Goal: Task Accomplishment & Management: Use online tool/utility

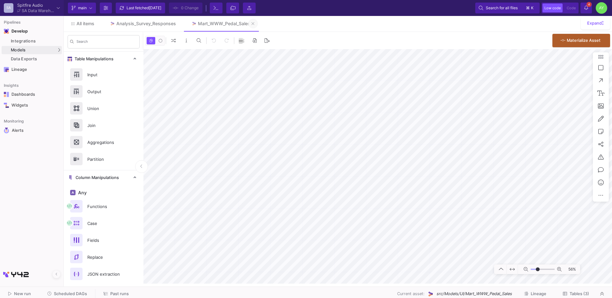
click at [253, 24] on icon at bounding box center [252, 23] width 3 height 4
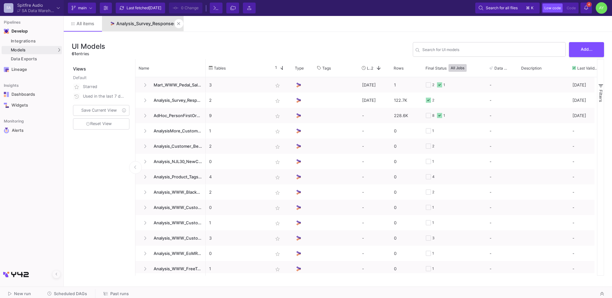
click at [141, 24] on div "Analysis_Survey_Responses" at bounding box center [146, 23] width 60 height 5
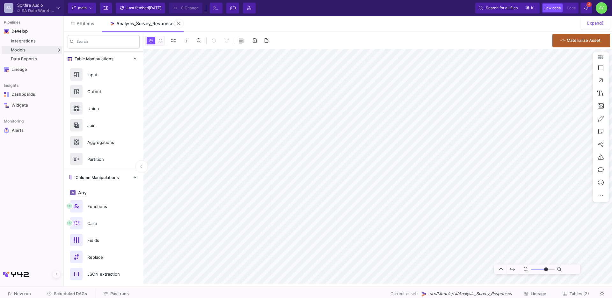
type input "-23"
click at [83, 22] on span "All items" at bounding box center [85, 23] width 18 height 5
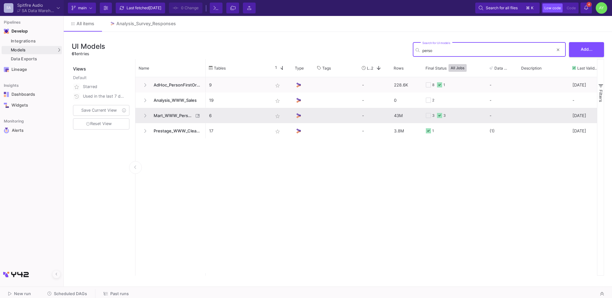
type input "perso"
click at [169, 117] on span "Mart_WWW_PersonFirstOrders" at bounding box center [172, 115] width 44 height 15
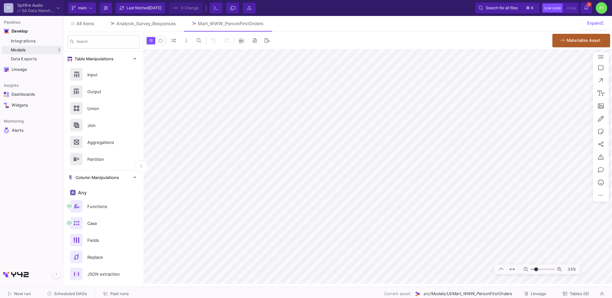
type input "-16"
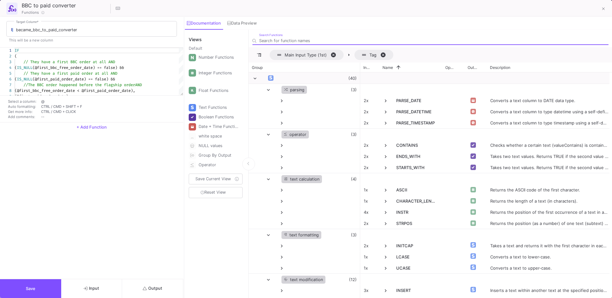
click at [151, 292] on button "Output" at bounding box center [152, 288] width 61 height 19
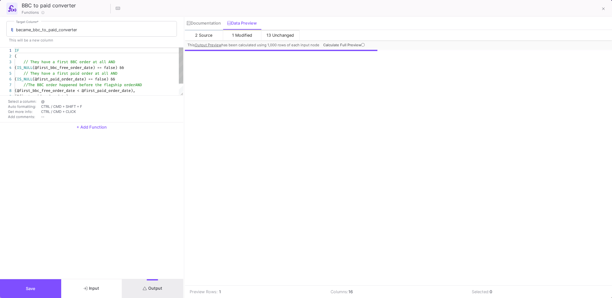
scroll to position [0, 345]
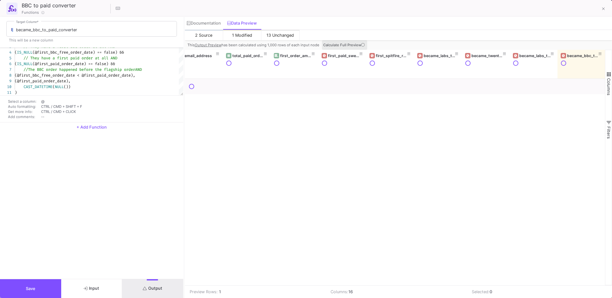
click at [349, 41] on button "Calculate Full Preview" at bounding box center [344, 45] width 45 height 10
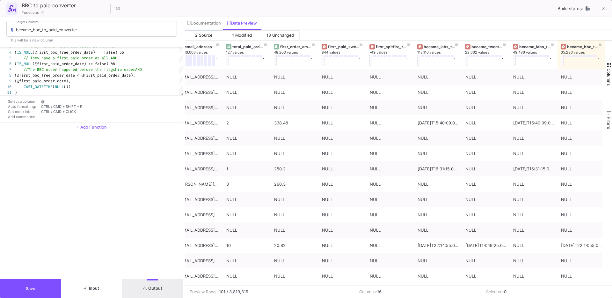
click at [27, 278] on div "became_bbc_to_paid_converter Target Column * This will be a new column 3 4 5 6 …" at bounding box center [91, 148] width 183 height 262
click at [34, 281] on button "Save" at bounding box center [30, 288] width 61 height 19
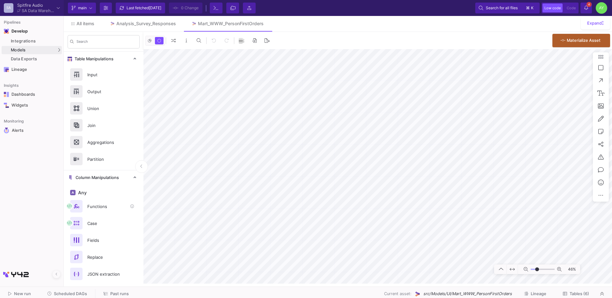
scroll to position [302, 0]
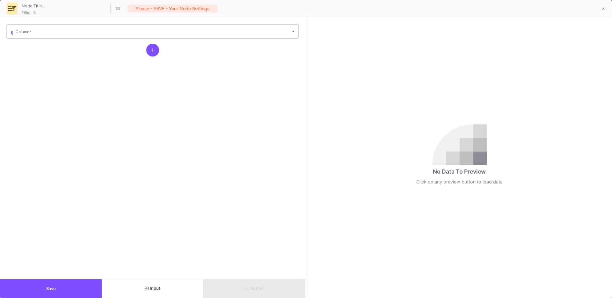
click at [60, 36] on div "Column *" at bounding box center [156, 31] width 280 height 16
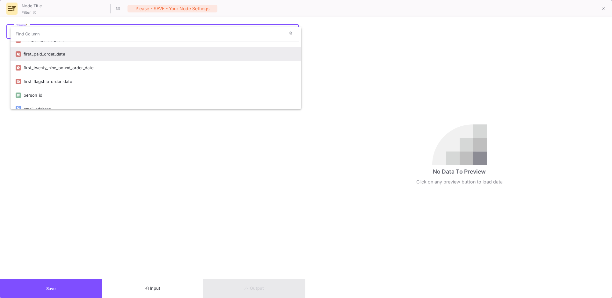
scroll to position [152, 0]
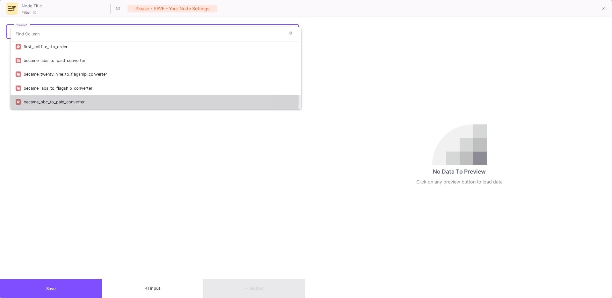
click at [84, 99] on div "became_bbc_to_paid_converter" at bounding box center [160, 102] width 272 height 14
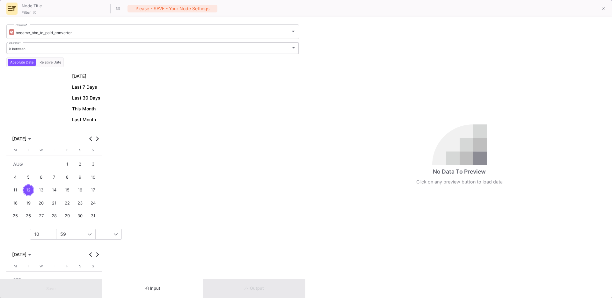
click at [63, 52] on div "is between Operator *" at bounding box center [153, 47] width 288 height 13
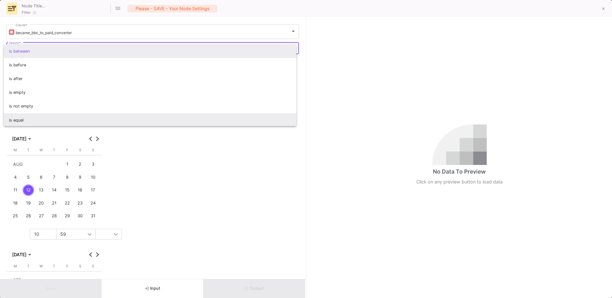
scroll to position [1, 0]
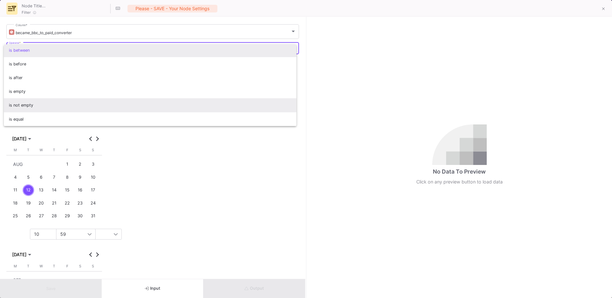
click at [51, 105] on span "is not empty" at bounding box center [150, 105] width 283 height 14
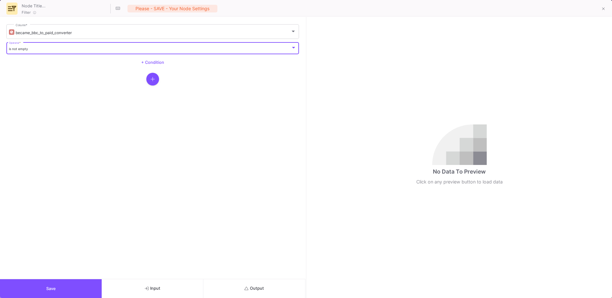
click at [256, 295] on button "Output" at bounding box center [254, 288] width 102 height 19
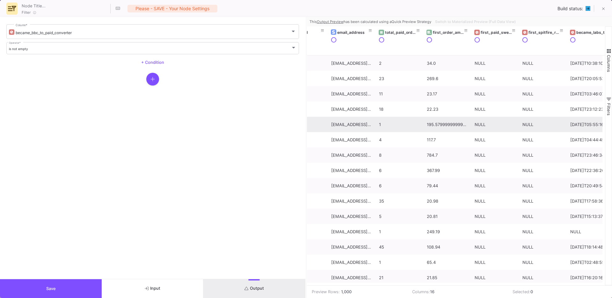
scroll to position [0, 469]
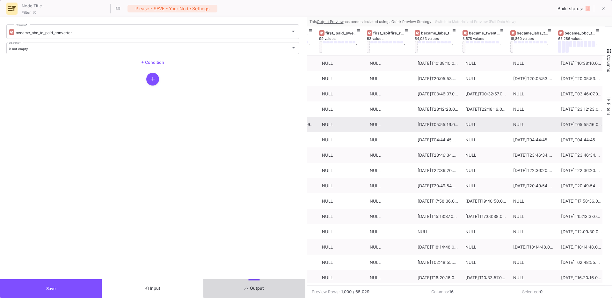
click at [256, 284] on button "Output" at bounding box center [254, 288] width 102 height 19
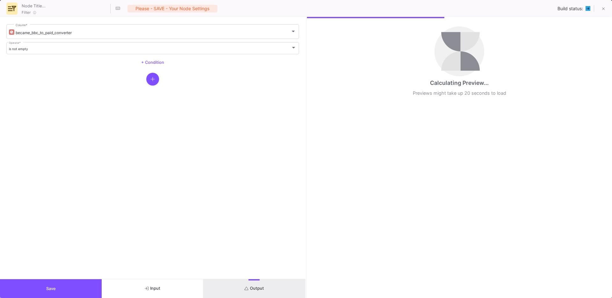
click at [46, 285] on button "Save" at bounding box center [51, 288] width 102 height 19
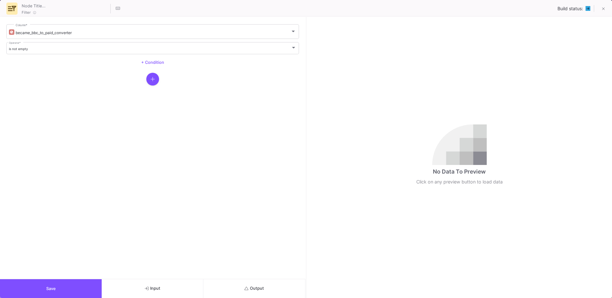
click at [251, 281] on button "Output" at bounding box center [254, 288] width 102 height 19
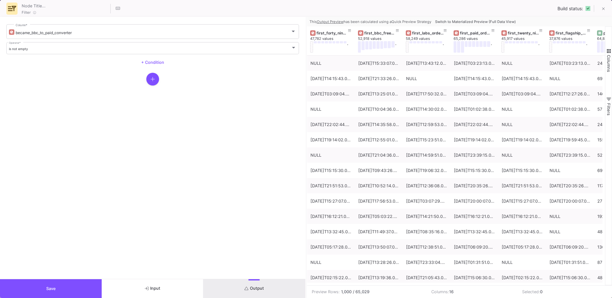
click at [487, 24] on span "Switch to Materialized Preview (Full Data View)" at bounding box center [475, 21] width 81 height 4
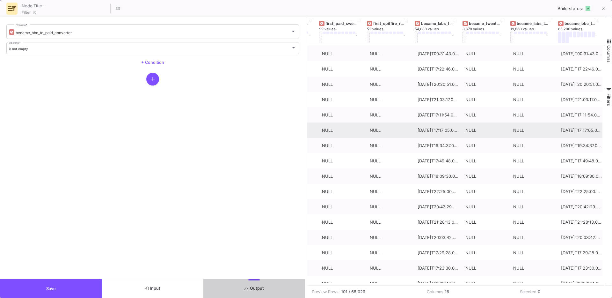
click at [77, 281] on button "Save" at bounding box center [51, 288] width 102 height 19
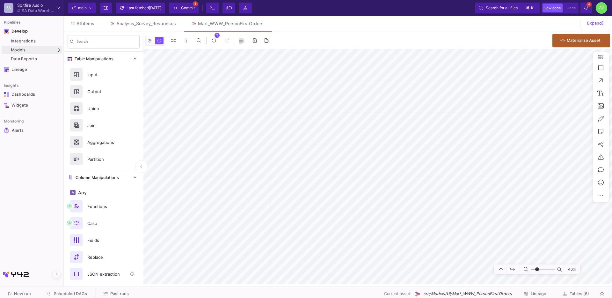
scroll to position [302, 0]
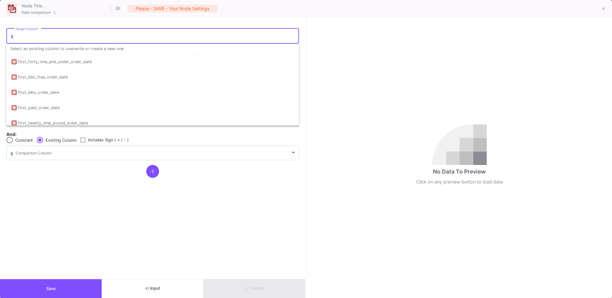
click at [62, 36] on input "Target Column *" at bounding box center [156, 36] width 280 height 5
click at [80, 37] on input "Target Column *" at bounding box center [156, 36] width 280 height 5
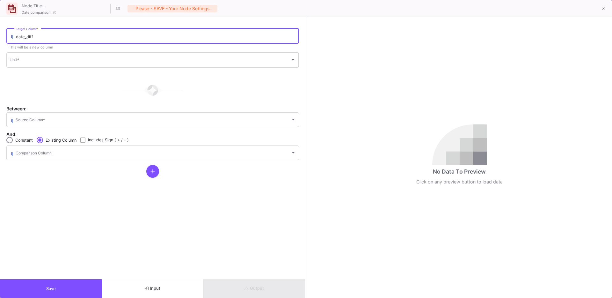
type input "date_diff"
click at [61, 60] on span at bounding box center [150, 60] width 280 height 5
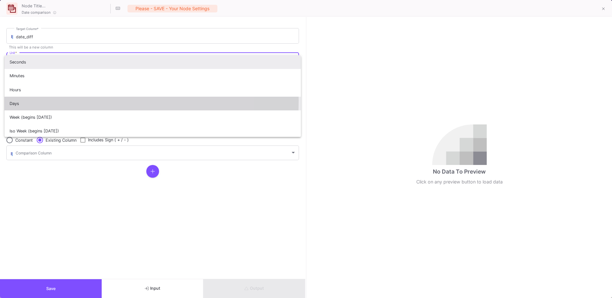
click at [33, 100] on span "Days" at bounding box center [153, 104] width 286 height 14
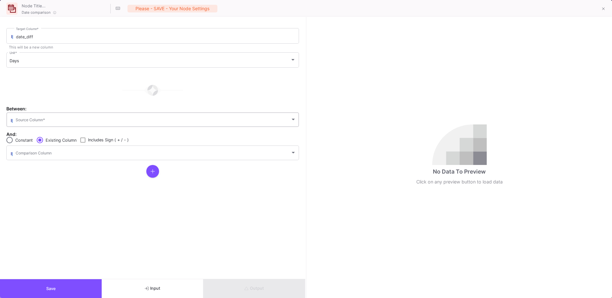
click at [26, 123] on div "Source Column *" at bounding box center [156, 119] width 280 height 16
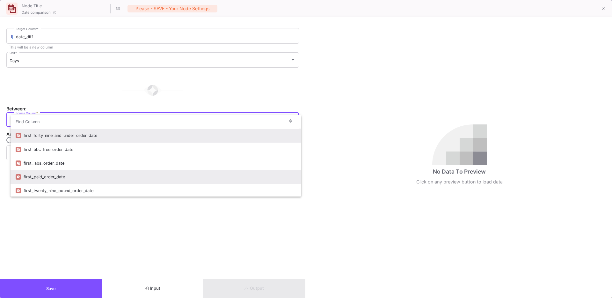
scroll to position [97, 0]
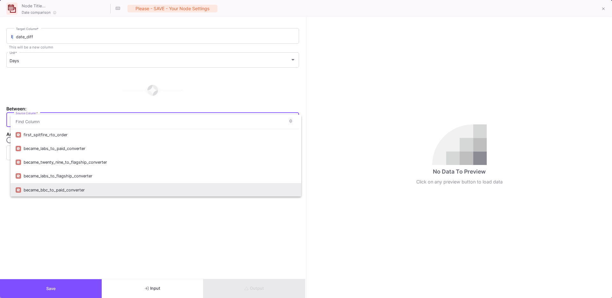
click at [53, 189] on div "became_bbc_to_paid_converter" at bounding box center [160, 190] width 272 height 14
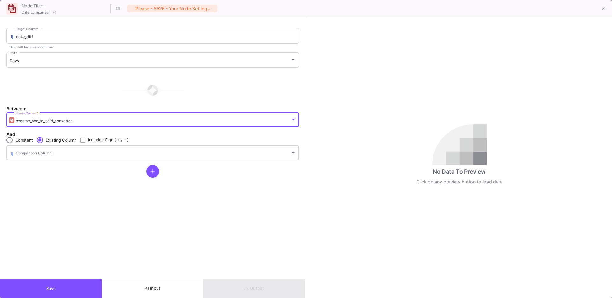
click at [30, 151] on span at bounding box center [153, 153] width 275 height 5
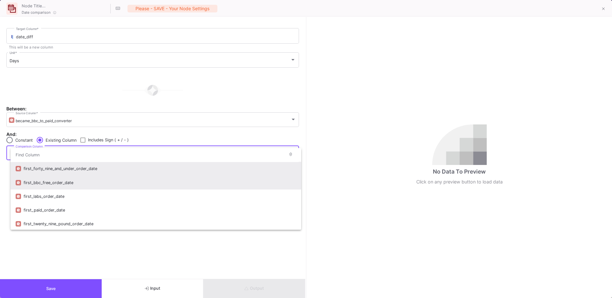
click at [71, 180] on div "first_bbc_free_order_date" at bounding box center [160, 183] width 272 height 14
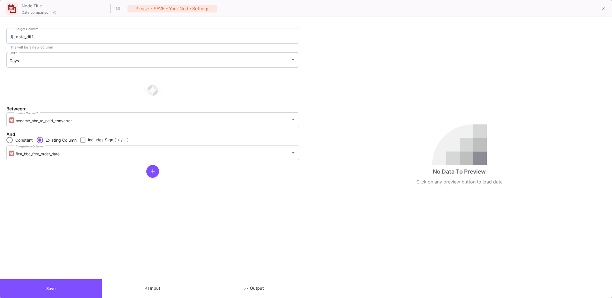
click at [89, 202] on form "date_diff Target Column * This will be a new column Days Unit * Between: became…" at bounding box center [152, 148] width 305 height 262
click at [258, 283] on button "Output" at bounding box center [254, 288] width 102 height 19
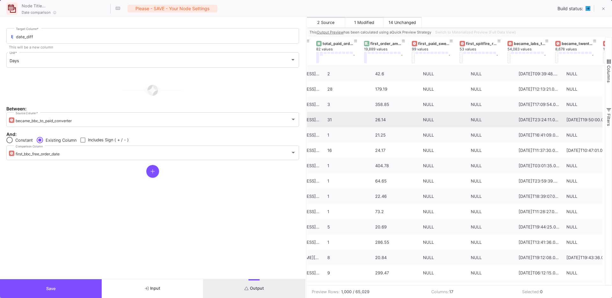
scroll to position [0, 0]
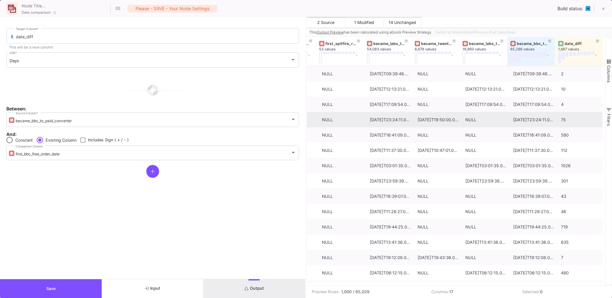
click at [80, 285] on button "Save" at bounding box center [51, 288] width 102 height 19
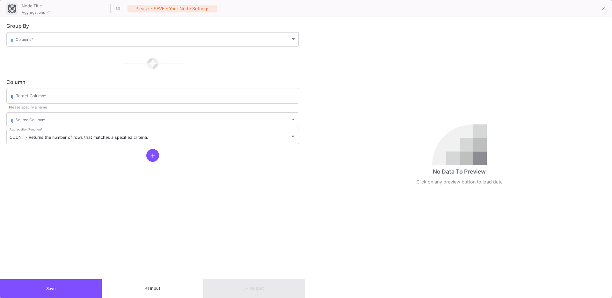
click at [33, 39] on span at bounding box center [153, 40] width 275 height 5
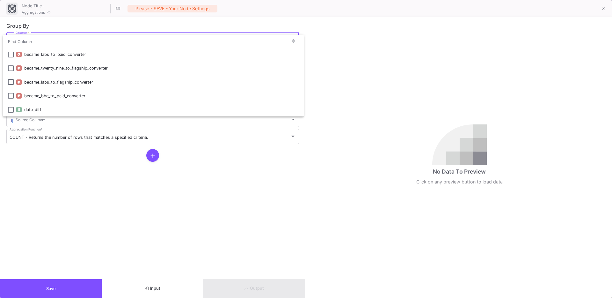
click at [66, 204] on div at bounding box center [306, 149] width 612 height 298
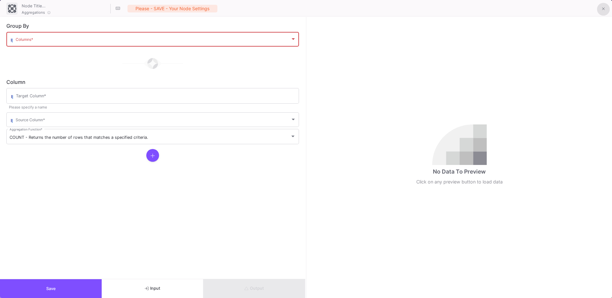
click at [600, 12] on button at bounding box center [603, 9] width 13 height 13
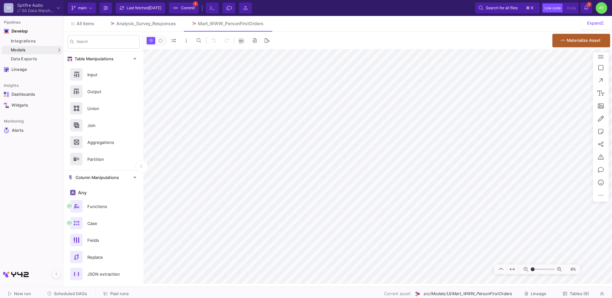
type input "-17"
click at [468, 196] on button "Delete" at bounding box center [476, 199] width 36 height 15
click at [393, 175] on button "Clone" at bounding box center [395, 171] width 36 height 15
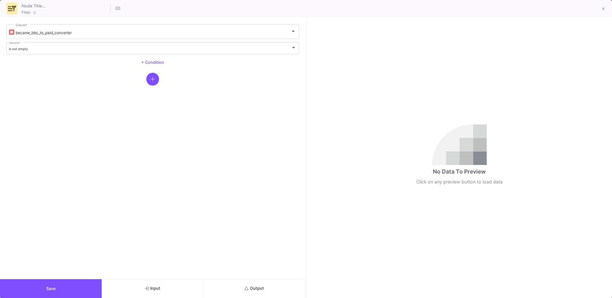
click at [152, 78] on icon "button" at bounding box center [152, 78] width 4 height 5
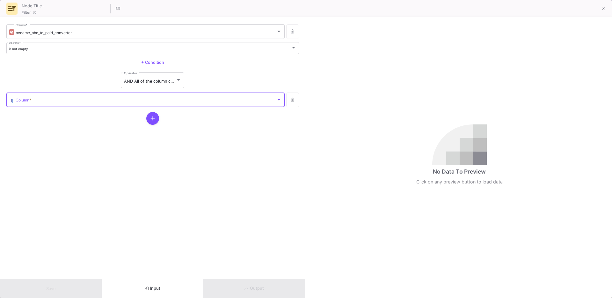
click at [110, 99] on span at bounding box center [146, 100] width 260 height 5
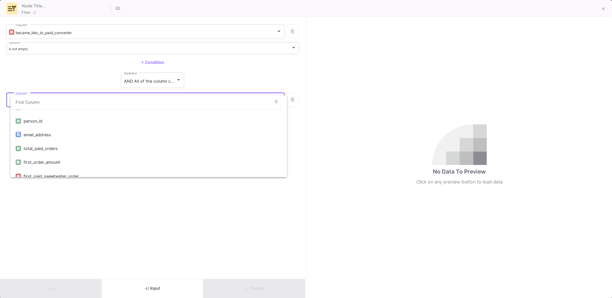
scroll to position [152, 0]
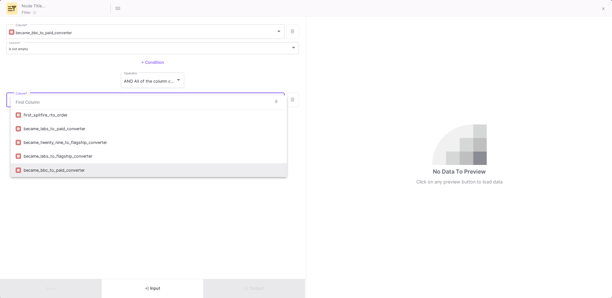
click at [54, 171] on div "became_bbc_to_paid_converter" at bounding box center [153, 170] width 258 height 14
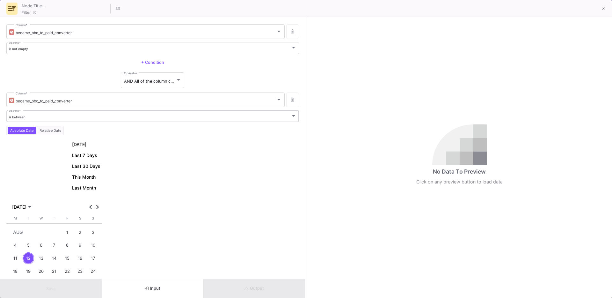
click at [55, 118] on div "is between" at bounding box center [150, 117] width 282 height 4
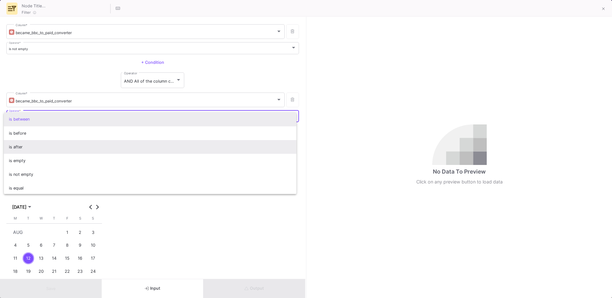
click at [24, 143] on span "is after" at bounding box center [150, 147] width 283 height 14
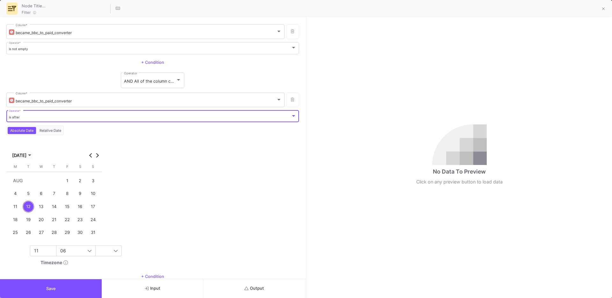
click at [22, 152] on span "Choose month and year" at bounding box center [22, 155] width 22 height 8
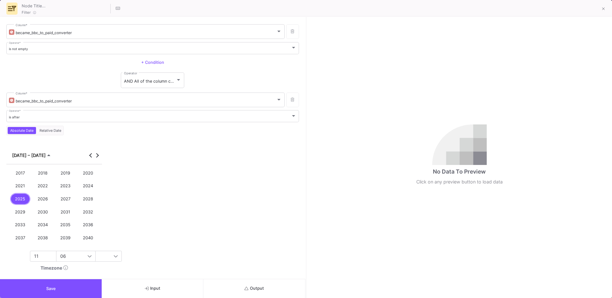
click at [63, 188] on div "2023" at bounding box center [65, 186] width 20 height 12
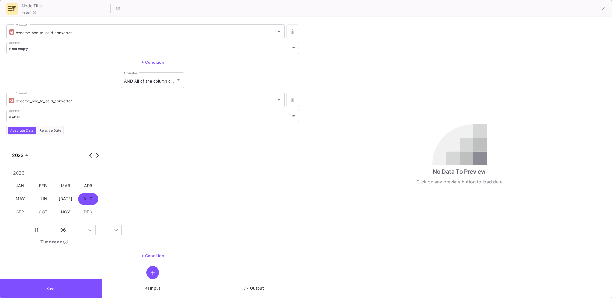
click at [83, 195] on div "AUG" at bounding box center [88, 199] width 20 height 12
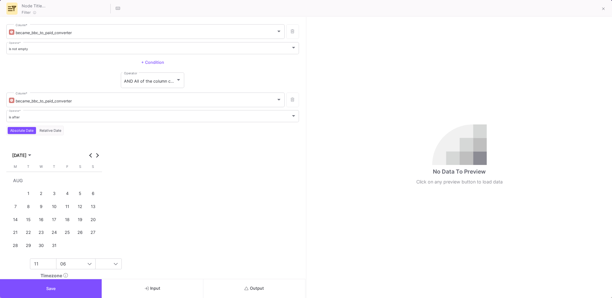
click at [29, 198] on div "1" at bounding box center [29, 194] width 12 height 12
click at [60, 286] on button "Save" at bounding box center [51, 288] width 102 height 19
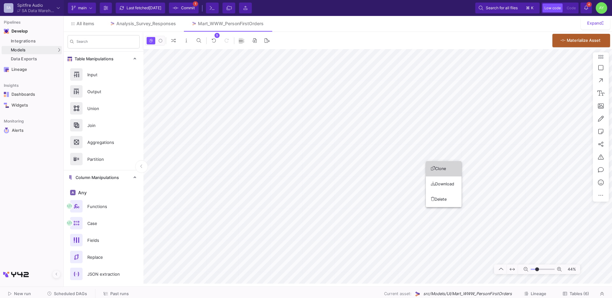
click at [446, 169] on button "Clone" at bounding box center [444, 168] width 36 height 15
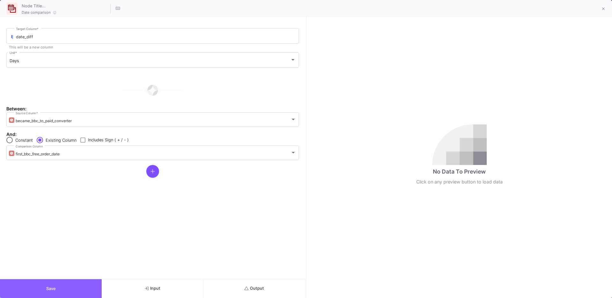
click at [76, 290] on button "Save" at bounding box center [51, 288] width 102 height 19
click at [250, 289] on span "Output" at bounding box center [253, 288] width 19 height 5
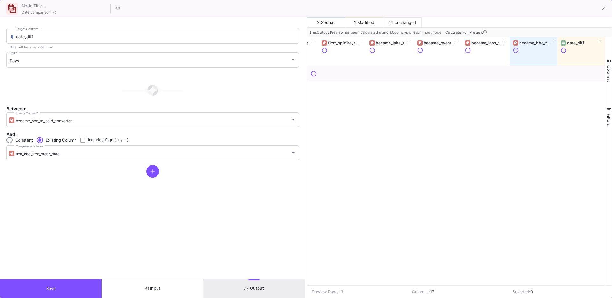
scroll to position [0, 514]
click at [464, 29] on button "Calculate Full Preview" at bounding box center [466, 32] width 45 height 10
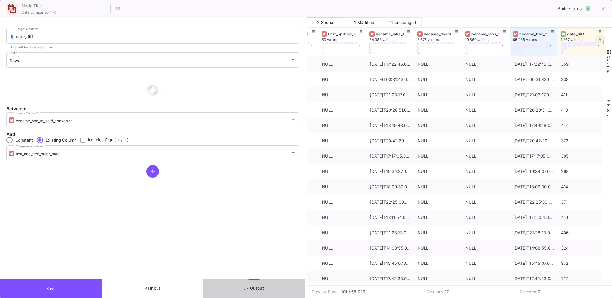
click at [599, 39] on icon at bounding box center [599, 39] width 3 height 3
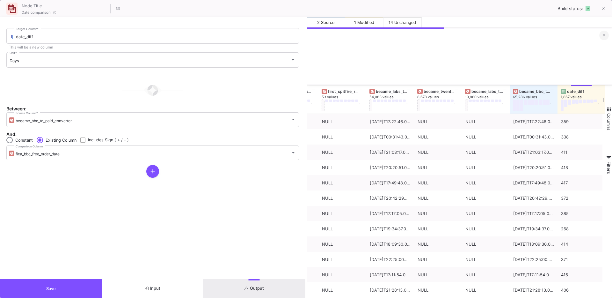
click at [603, 37] on fa-icon at bounding box center [604, 35] width 3 height 5
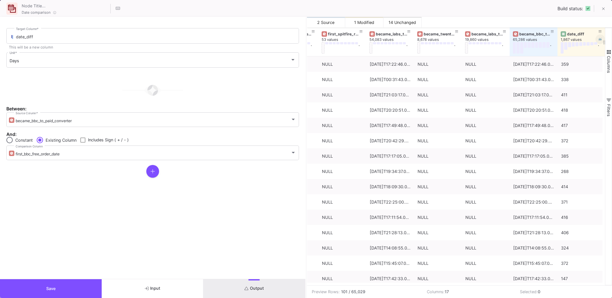
click at [600, 39] on icon at bounding box center [599, 39] width 3 height 3
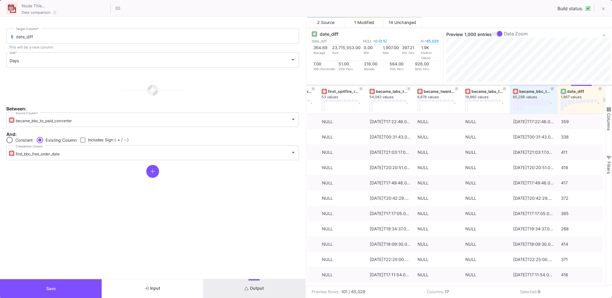
click at [58, 282] on button "Save" at bounding box center [51, 288] width 102 height 19
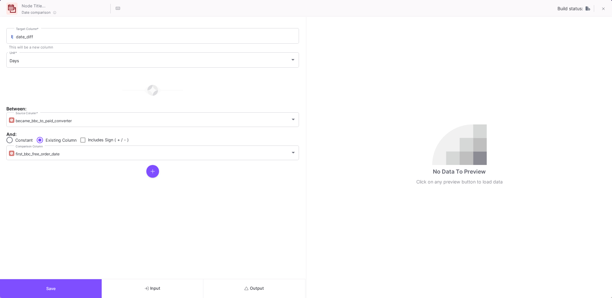
click at [277, 285] on button "Output" at bounding box center [254, 288] width 102 height 19
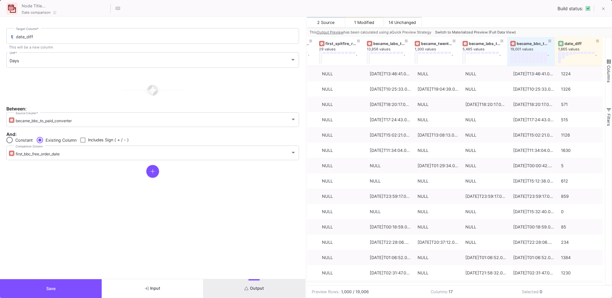
click at [497, 30] on span "Switch to Materialized Preview (Full Data View)" at bounding box center [475, 32] width 81 height 4
click at [497, 36] on button at bounding box center [502, 41] width 10 height 10
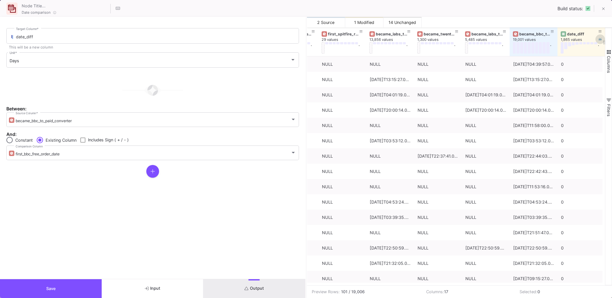
click at [600, 39] on icon at bounding box center [599, 39] width 3 height 3
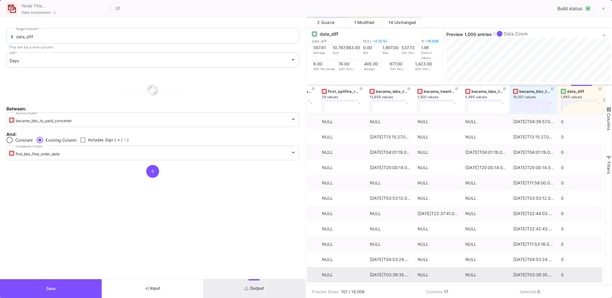
scroll to position [0, 517]
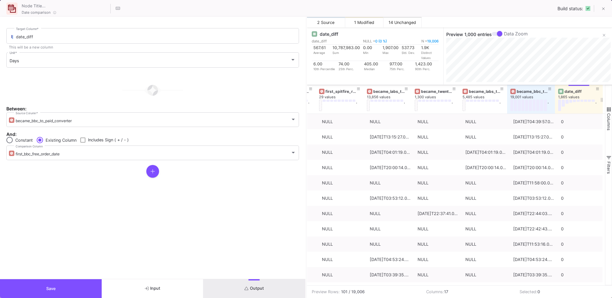
click at [55, 286] on span "Save" at bounding box center [51, 288] width 10 height 5
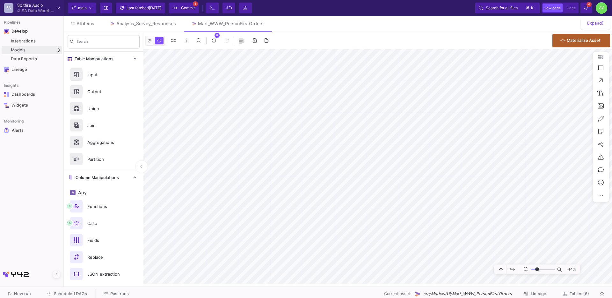
type input "-50"
